Goal: Check status: Check status

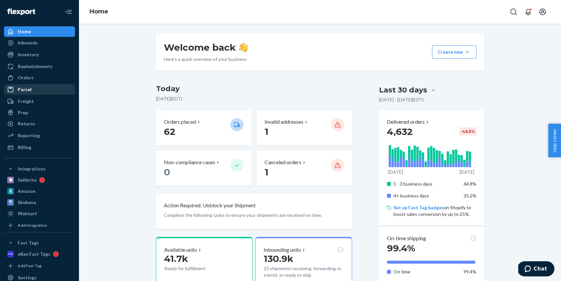
drag, startPoint x: 22, startPoint y: 73, endPoint x: 29, endPoint y: 88, distance: 16.0
click at [22, 73] on div "Orders" at bounding box center [40, 77] width 70 height 9
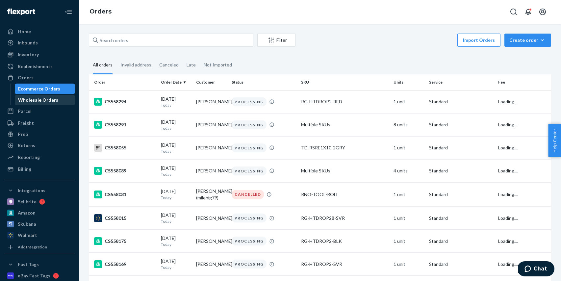
click at [37, 98] on div "Wholesale Orders" at bounding box center [38, 100] width 40 height 7
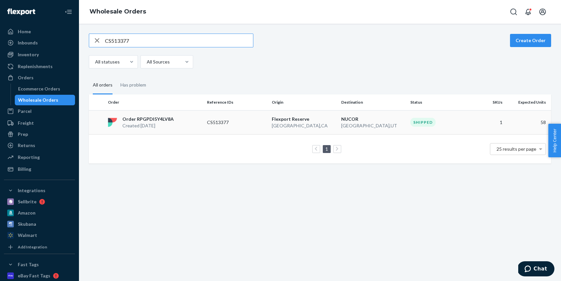
type input "CS513377"
click at [269, 126] on td "Flexport Reserve San Bernardino , CA" at bounding box center [303, 122] width 69 height 24
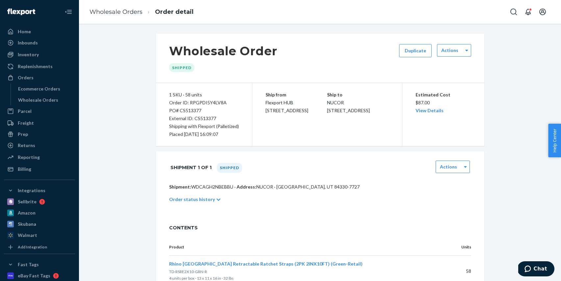
scroll to position [29, 0]
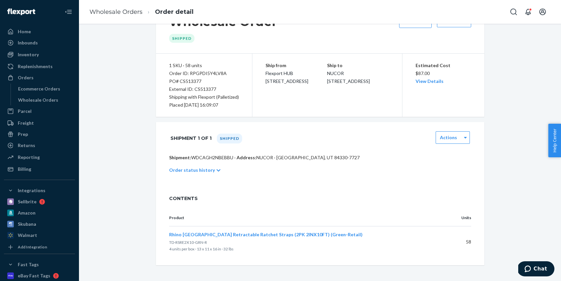
click at [211, 170] on div "Order status history" at bounding box center [320, 170] width 302 height 18
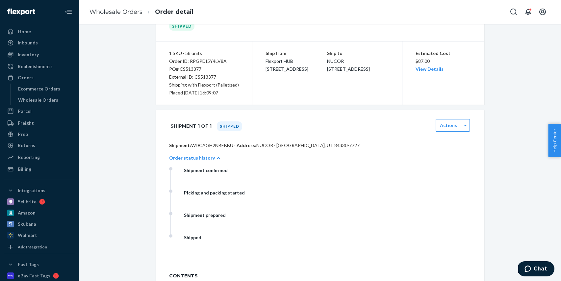
scroll to position [0, 0]
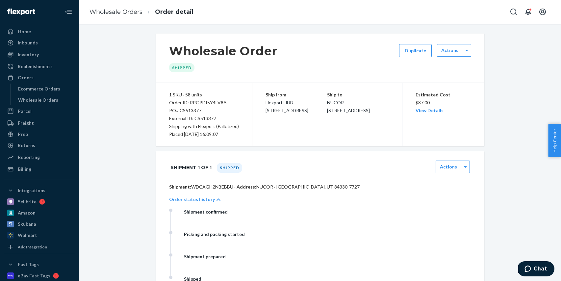
click at [207, 101] on div "Order ID: RPGPDI5Y4LV8A" at bounding box center [204, 103] width 70 height 8
copy div "RPGPDI5Y4LV8A"
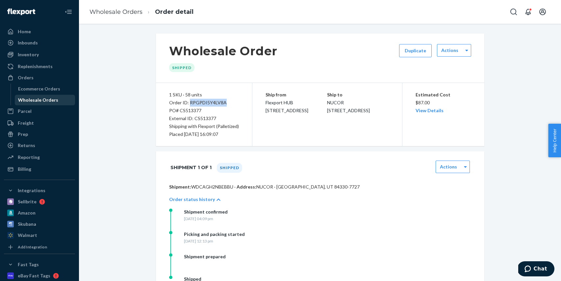
click at [40, 99] on div "Wholesale Orders" at bounding box center [38, 100] width 40 height 7
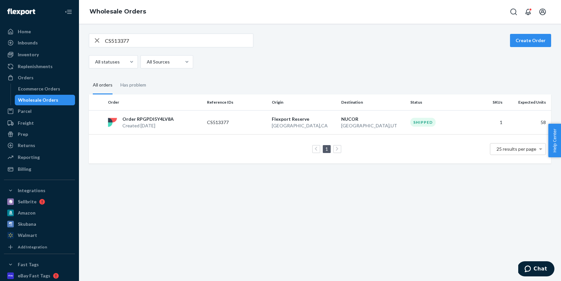
click at [99, 45] on icon "button" at bounding box center [97, 40] width 8 height 13
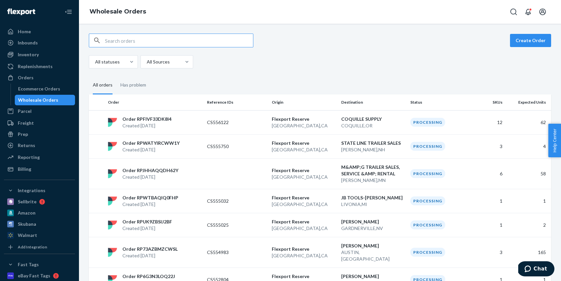
click at [25, 32] on div "Home" at bounding box center [24, 31] width 13 height 7
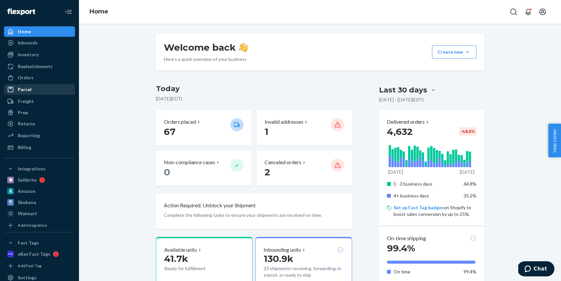
drag, startPoint x: 34, startPoint y: 79, endPoint x: 36, endPoint y: 85, distance: 6.1
click at [34, 79] on div "Orders" at bounding box center [40, 77] width 70 height 9
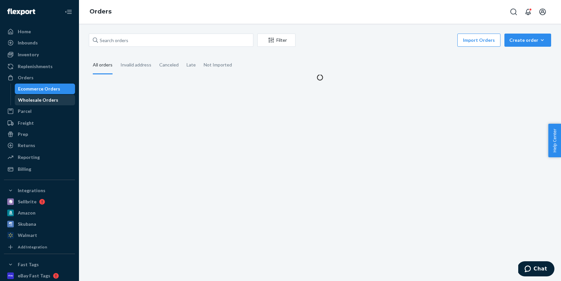
click at [41, 97] on div "Wholesale Orders" at bounding box center [38, 100] width 40 height 7
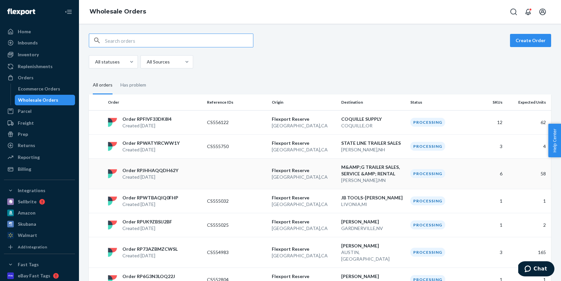
click at [244, 174] on td at bounding box center [236, 173] width 65 height 31
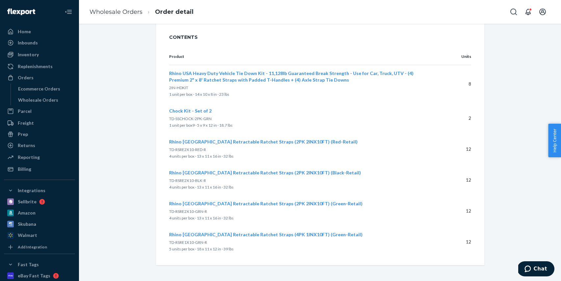
scroll to position [183, 0]
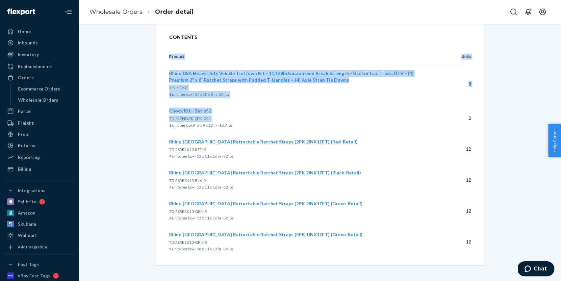
drag, startPoint x: 168, startPoint y: 119, endPoint x: 212, endPoint y: 120, distance: 43.4
click at [212, 120] on div "Product Units Rhino USA Heavy Duty Vehicle Tie Down Kit - 11,128lb Guaranteed B…" at bounding box center [320, 156] width 328 height 217
drag, startPoint x: 468, startPoint y: 119, endPoint x: 472, endPoint y: 119, distance: 3.9
click at [472, 119] on div "Product Units Rhino USA Heavy Duty Vehicle Tie Down Kit - 11,128lb Guaranteed B…" at bounding box center [320, 156] width 328 height 217
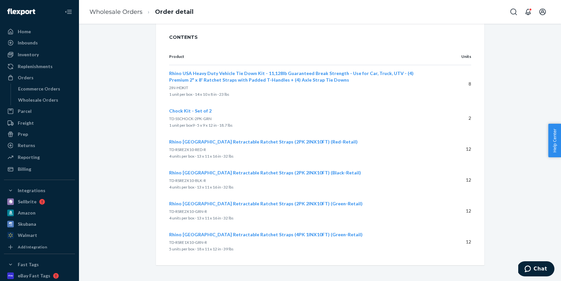
click at [471, 119] on div "Product Units Rhino USA Heavy Duty Vehicle Tie Down Kit - 11,128lb Guaranteed B…" at bounding box center [320, 156] width 328 height 217
click at [43, 98] on div "Wholesale Orders" at bounding box center [38, 100] width 40 height 7
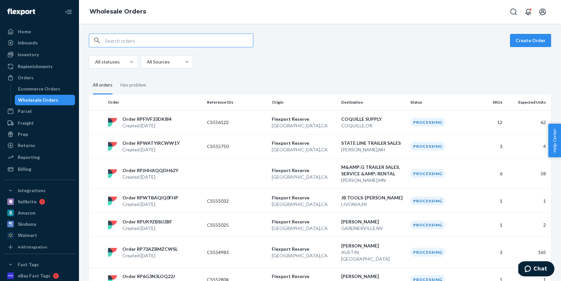
click at [138, 42] on input "text" at bounding box center [179, 40] width 148 height 13
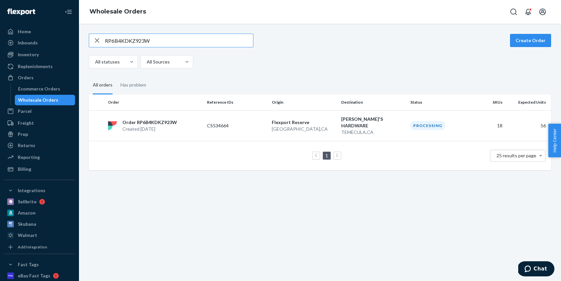
click at [156, 38] on input "RP6B4KDKZ923W" at bounding box center [179, 40] width 148 height 13
paste input "UDPFMU4F4GS"
click at [153, 39] on input "RPUDPFMU4F4GS" at bounding box center [179, 40] width 148 height 13
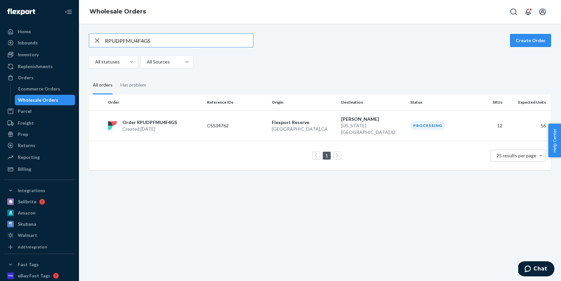
paste input "7UV4KESJSP0"
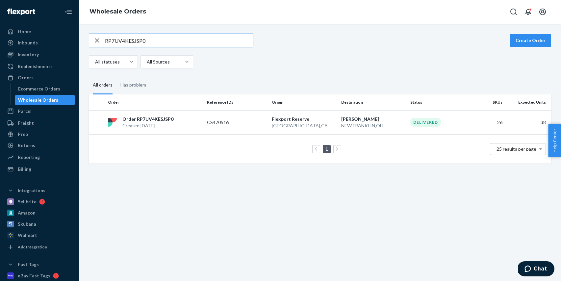
type input "RP7UV4KESJSP0"
click at [356, 114] on td "ALEX LLOYD NEW FRANKLIN , OH" at bounding box center [372, 122] width 69 height 24
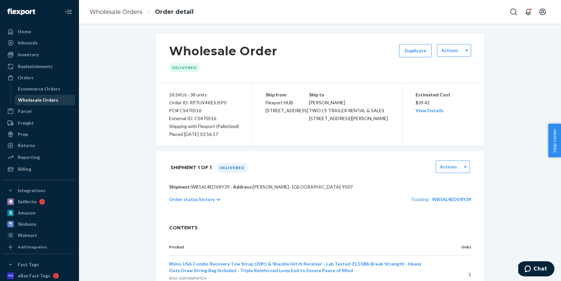
click at [56, 98] on div "Wholesale Orders" at bounding box center [44, 99] width 59 height 9
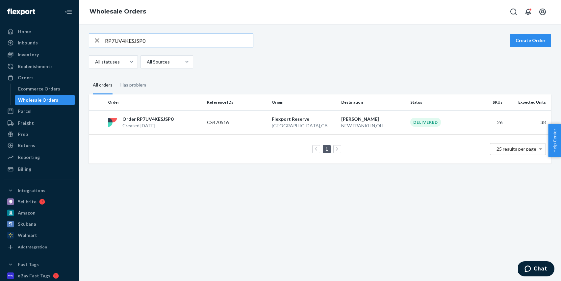
click at [170, 41] on input "RP7UV4KESJSP0" at bounding box center [179, 40] width 148 height 13
click at [174, 42] on input "RP8Y8C9PKT8MR" at bounding box center [179, 40] width 148 height 13
click at [173, 42] on input "RP8Y8C9PKT8MR" at bounding box center [179, 40] width 148 height 13
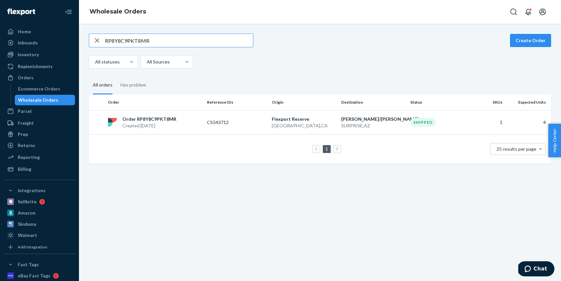
paste input "GPDI5Y4LV8A"
type input "RPGPDI5Y4LV8A"
click at [279, 126] on p "San Bernardino , CA" at bounding box center [304, 125] width 64 height 7
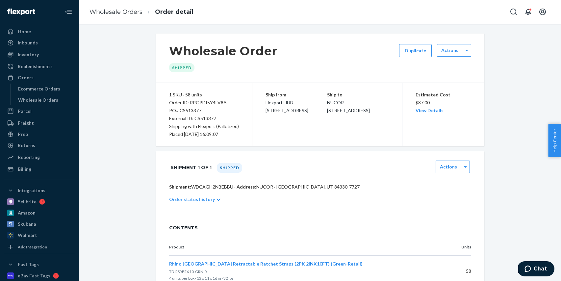
scroll to position [1, 0]
click at [50, 33] on div "Home" at bounding box center [40, 31] width 70 height 9
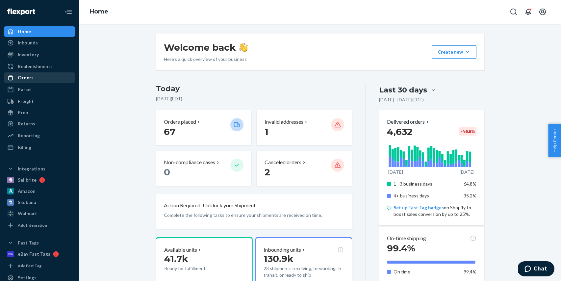
click at [33, 81] on div "Orders" at bounding box center [40, 77] width 70 height 9
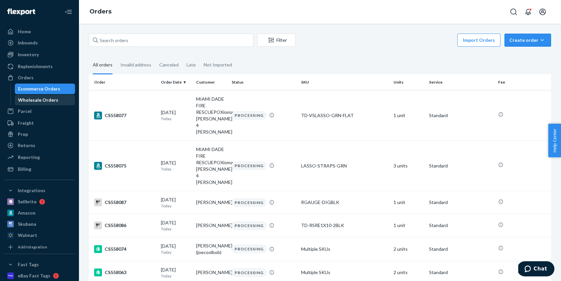
click at [47, 101] on div "Wholesale Orders" at bounding box center [38, 100] width 40 height 7
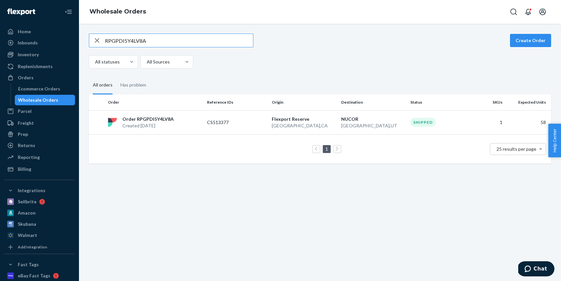
click at [166, 40] on input "RPGPDI5Y4LV8A" at bounding box center [179, 40] width 148 height 13
type input "RP1JU5FPKLNJT"
click at [223, 126] on td "CS513619" at bounding box center [236, 122] width 65 height 24
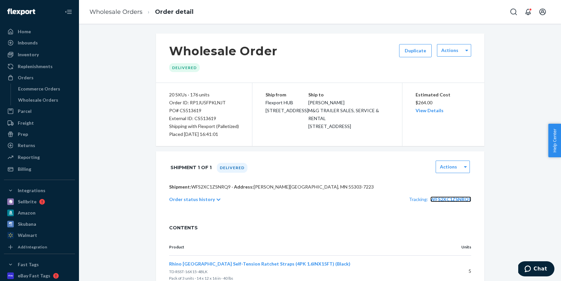
click at [449, 196] on span "WFS2XC1ZSNRQ9" at bounding box center [450, 199] width 41 height 6
drag, startPoint x: 222, startPoint y: 102, endPoint x: 165, endPoint y: 102, distance: 56.9
click at [165, 102] on div "20 SKUs · 176 units Order ID: RP1JU5FPKLNJT PO# CS513619 External ID: CS513619 …" at bounding box center [204, 114] width 96 height 63
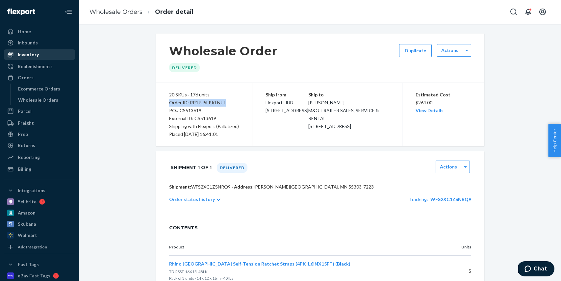
click at [30, 57] on div "Inventory" at bounding box center [28, 54] width 21 height 7
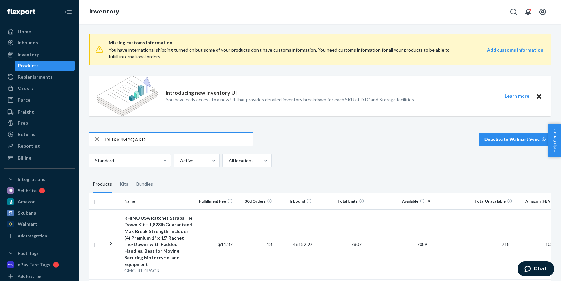
type input "DHXXJM3QAKD"
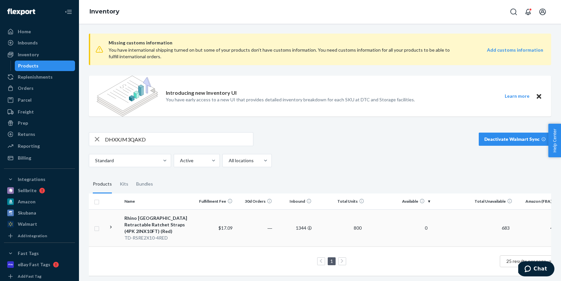
click at [210, 234] on td "$17.09" at bounding box center [215, 227] width 39 height 37
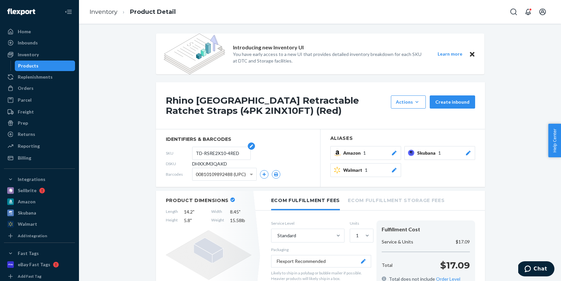
click at [211, 151] on input "TD-RSRE2X10-4RED" at bounding box center [221, 153] width 51 height 12
drag, startPoint x: 240, startPoint y: 154, endPoint x: 194, endPoint y: 154, distance: 45.7
click at [194, 154] on form "TD-RSRE2X10-4RED" at bounding box center [221, 153] width 59 height 13
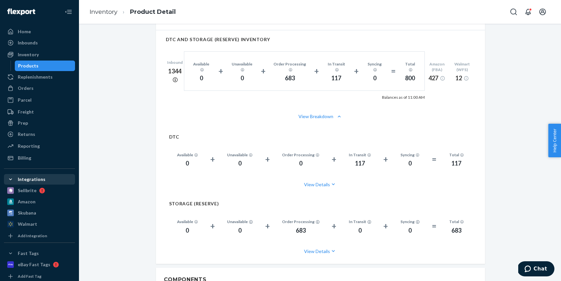
scroll to position [486, 0]
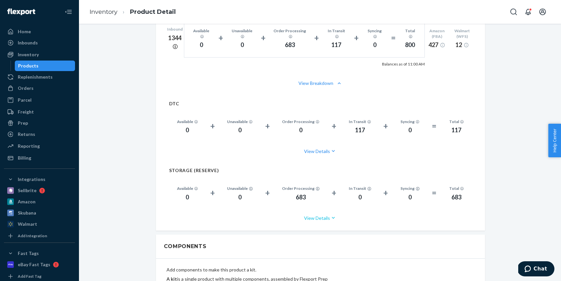
click at [320, 212] on button "View Details" at bounding box center [320, 217] width 303 height 17
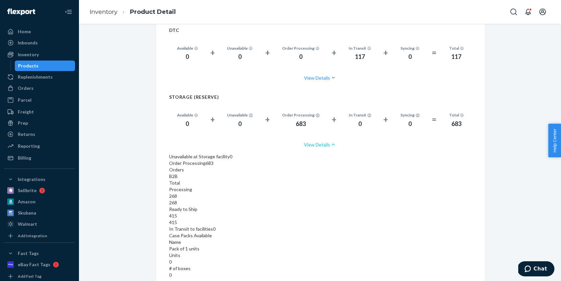
scroll to position [569, 0]
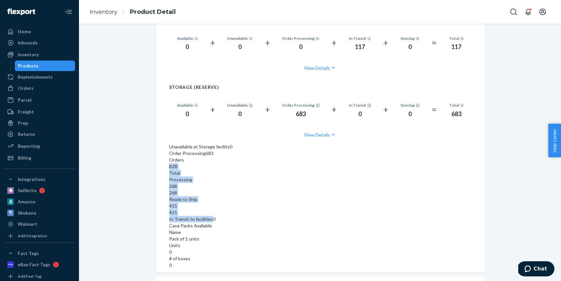
drag, startPoint x: 281, startPoint y: 161, endPoint x: 370, endPoint y: 162, distance: 89.5
click at [370, 162] on div "Unavailable at Storage facility 0 Order Processing 683 Orders B2B Total Process…" at bounding box center [320, 205] width 303 height 125
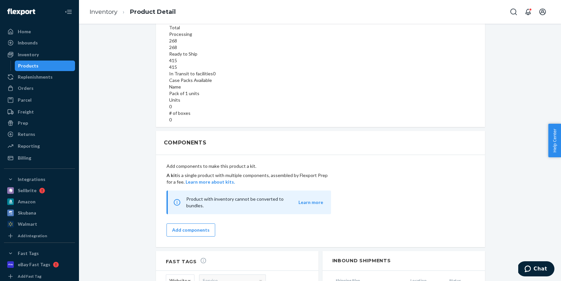
scroll to position [801, 0]
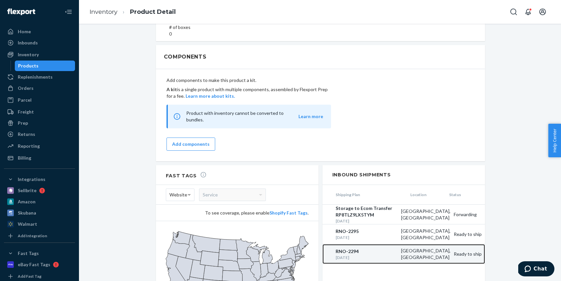
click at [367, 248] on div "RNO-2294" at bounding box center [367, 251] width 62 height 7
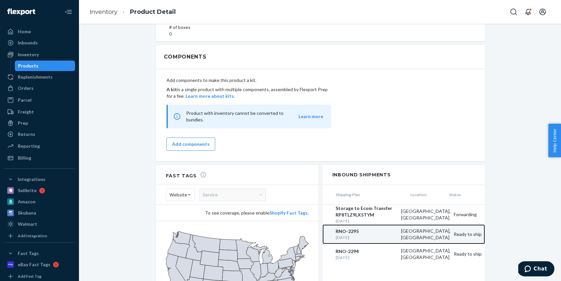
click at [369, 235] on div "Apr 7, 2025" at bounding box center [367, 238] width 62 height 6
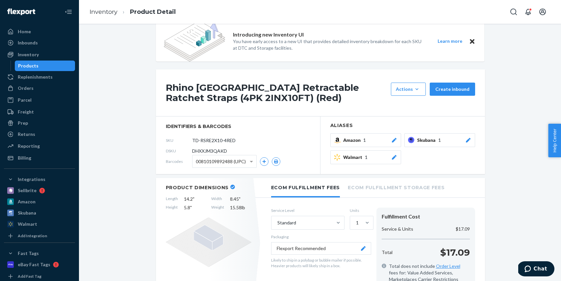
scroll to position [0, 0]
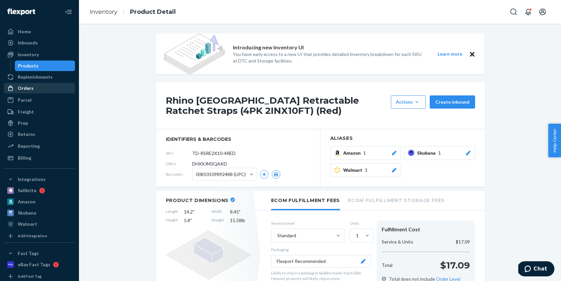
click at [28, 90] on div "Orders" at bounding box center [26, 88] width 16 height 7
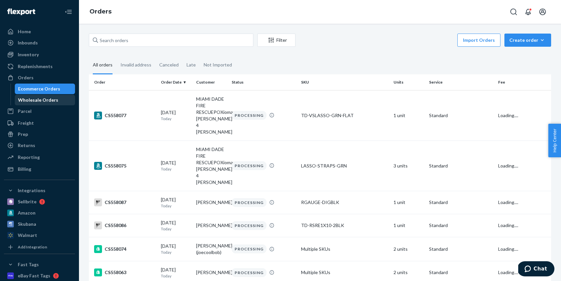
click at [33, 100] on div "Wholesale Orders" at bounding box center [38, 100] width 40 height 7
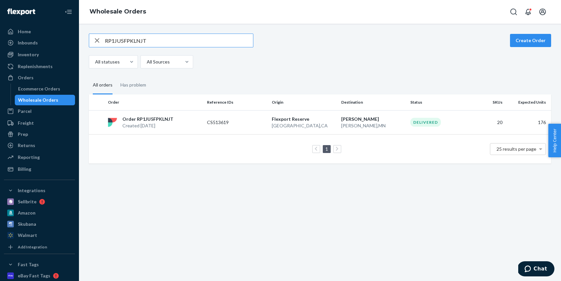
click at [155, 41] on input "RP1JU5FPKLNJT" at bounding box center [179, 40] width 148 height 13
type input "TD-RSRE2X10-4RED"
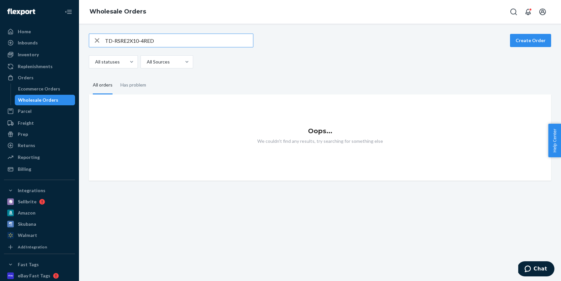
drag, startPoint x: 134, startPoint y: 40, endPoint x: 95, endPoint y: 41, distance: 38.5
click at [95, 41] on div "TD-RSRE2X10-4RED" at bounding box center [171, 40] width 164 height 13
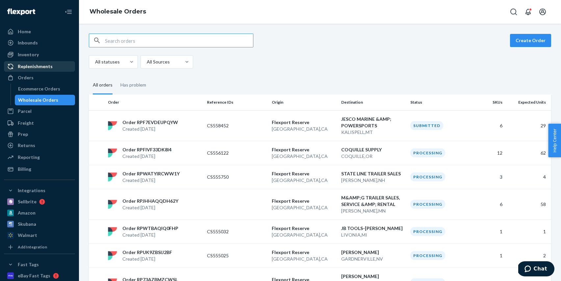
click at [38, 67] on div "Replenishments" at bounding box center [35, 66] width 35 height 7
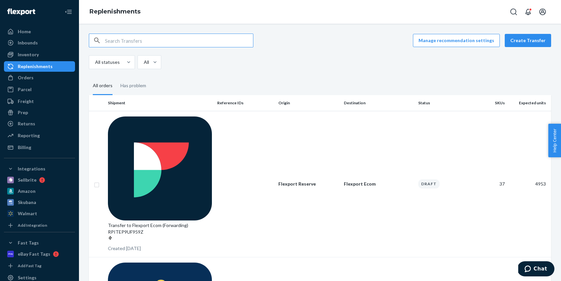
type input "TD-RSRE2X10-4RED"
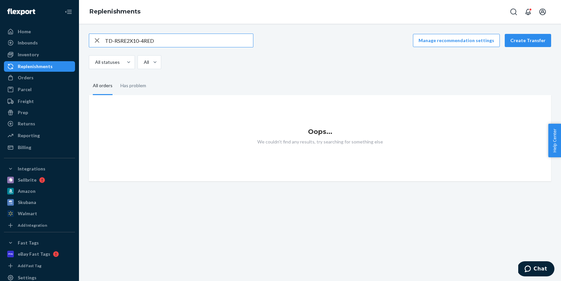
drag, startPoint x: 151, startPoint y: 42, endPoint x: 87, endPoint y: 42, distance: 64.1
click at [87, 42] on div "TD-RSRE2X10-4RED Manage recommendation settings Create Transfer All statuses Al…" at bounding box center [320, 108] width 472 height 148
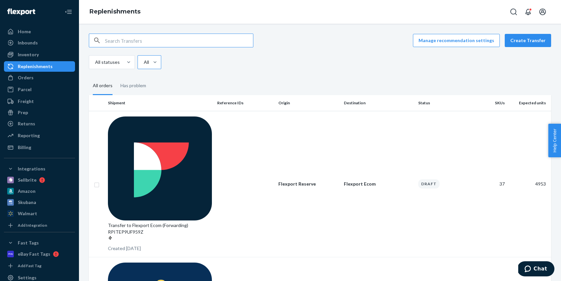
click at [149, 63] on div "All Destinations" at bounding box center [143, 62] width 11 height 13
click at [144, 63] on input "All Destinations" at bounding box center [143, 62] width 1 height 7
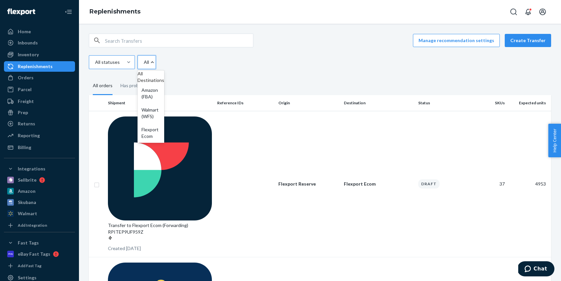
click at [118, 62] on div "All statuses" at bounding box center [107, 62] width 25 height 7
click at [95, 62] on input "All statuses" at bounding box center [94, 62] width 1 height 7
click at [304, 95] on th "Origin" at bounding box center [308, 103] width 65 height 16
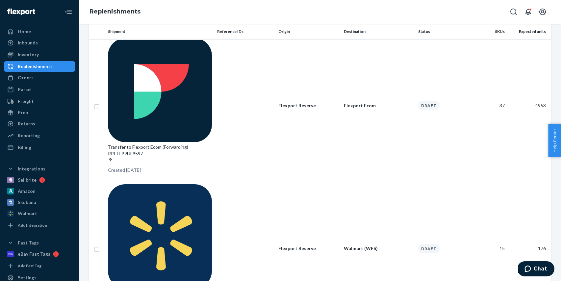
scroll to position [79, 0]
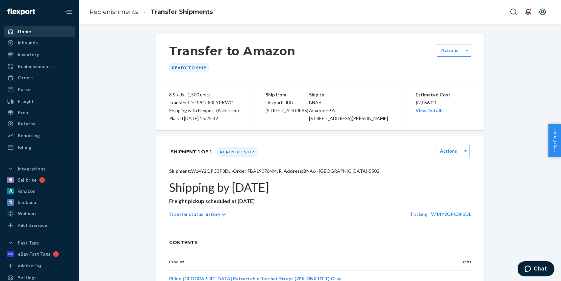
click at [25, 33] on div "Home" at bounding box center [24, 31] width 13 height 7
